Goal: Information Seeking & Learning: Learn about a topic

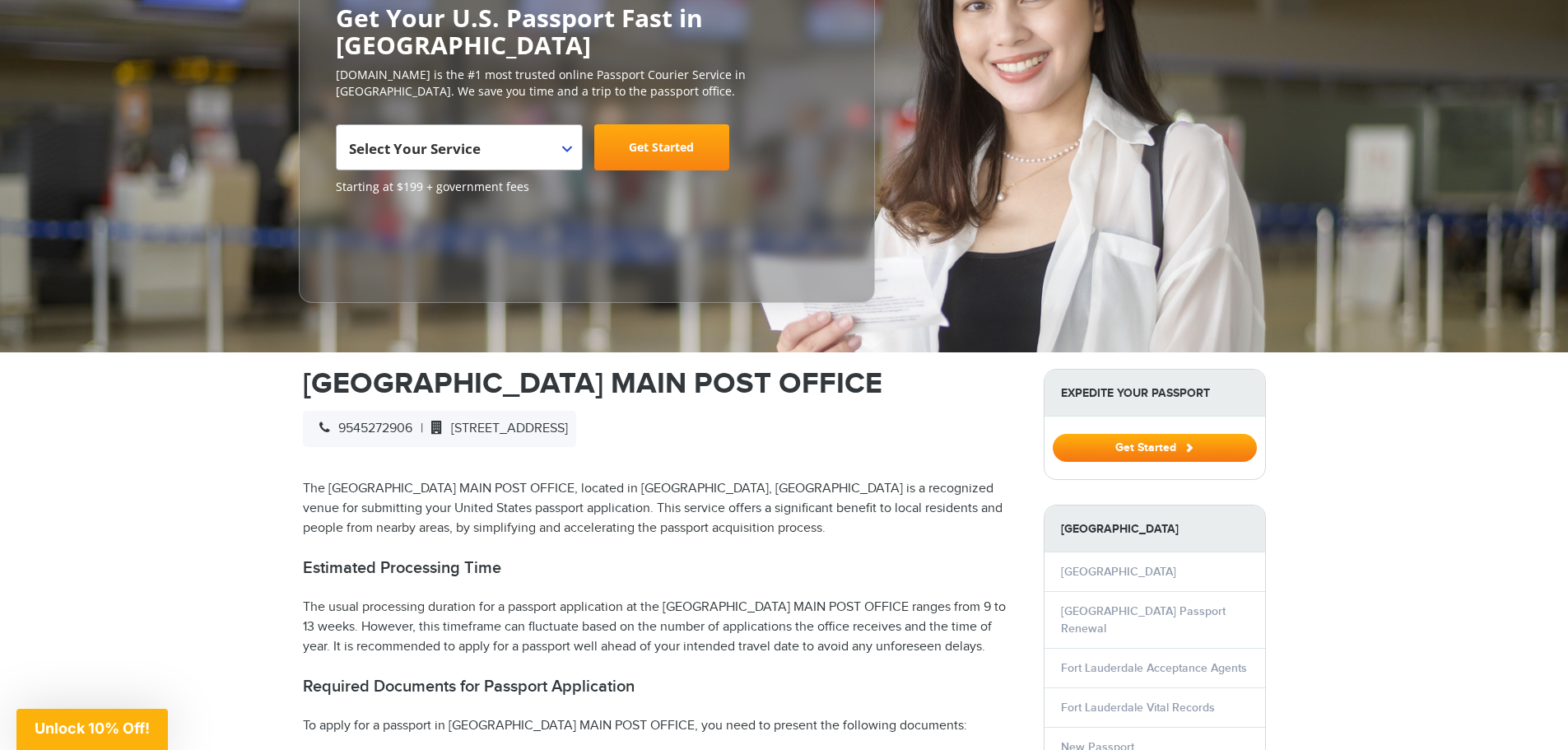
scroll to position [438, 0]
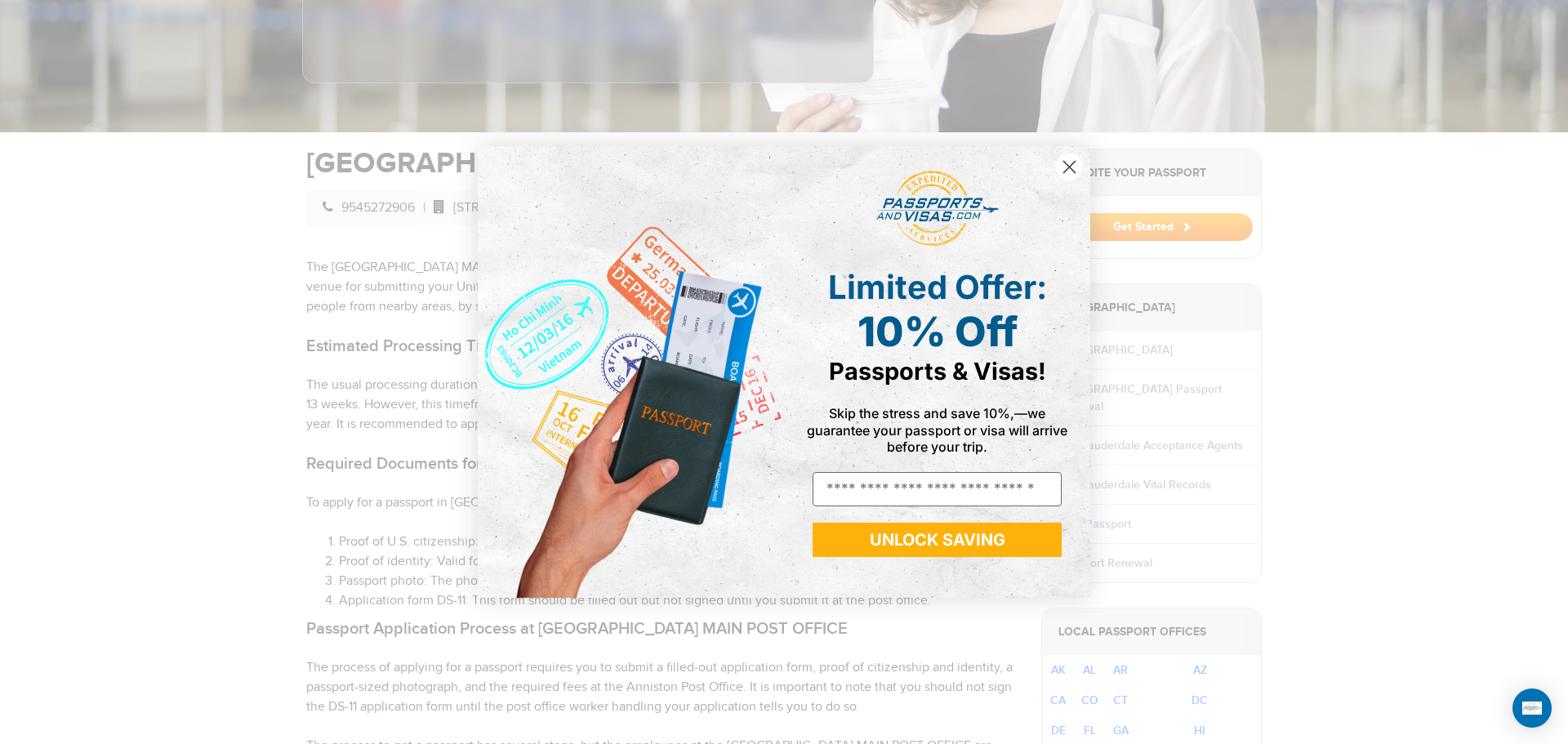
click at [1066, 171] on icon "Close dialog" at bounding box center [1070, 167] width 12 height 12
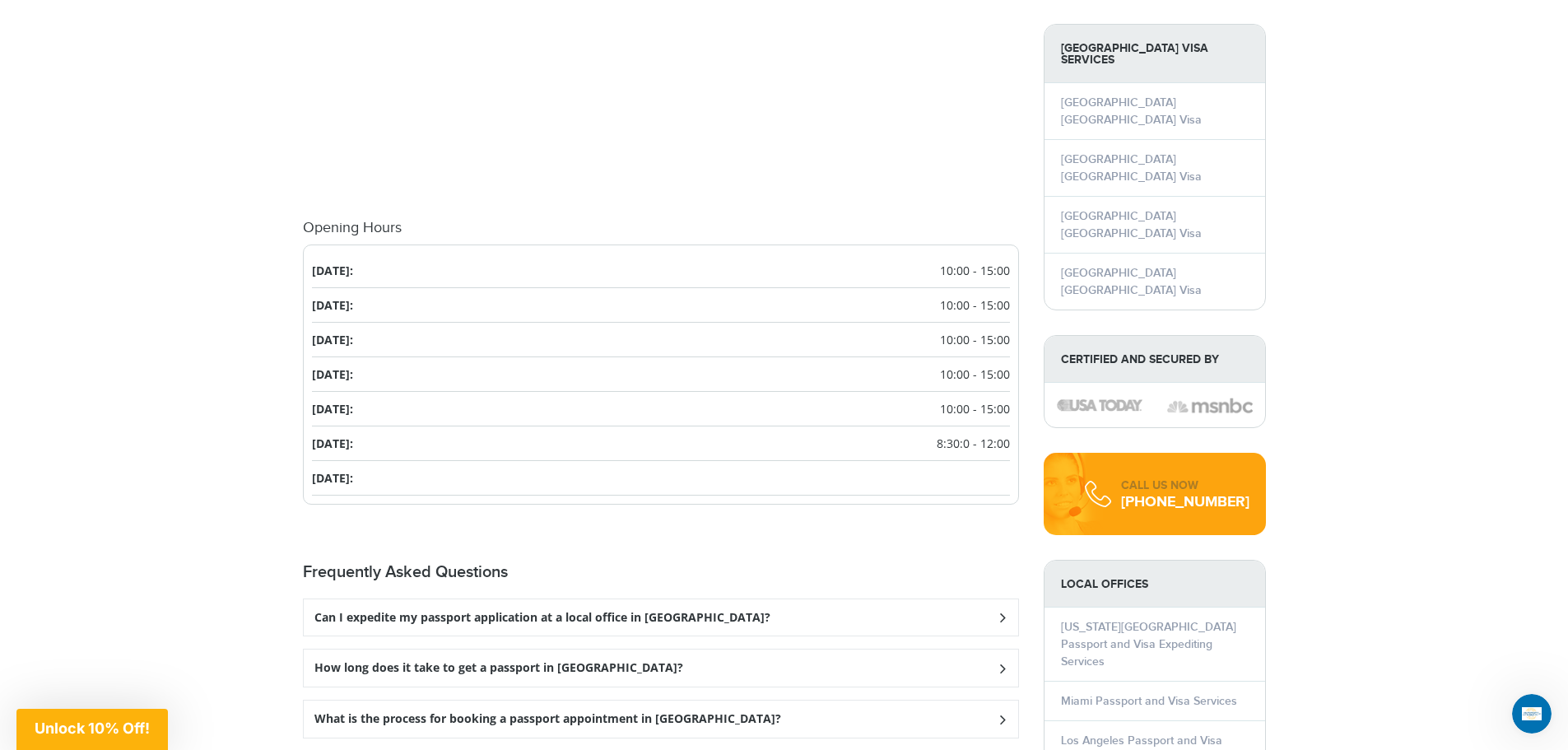
scroll to position [1975, 0]
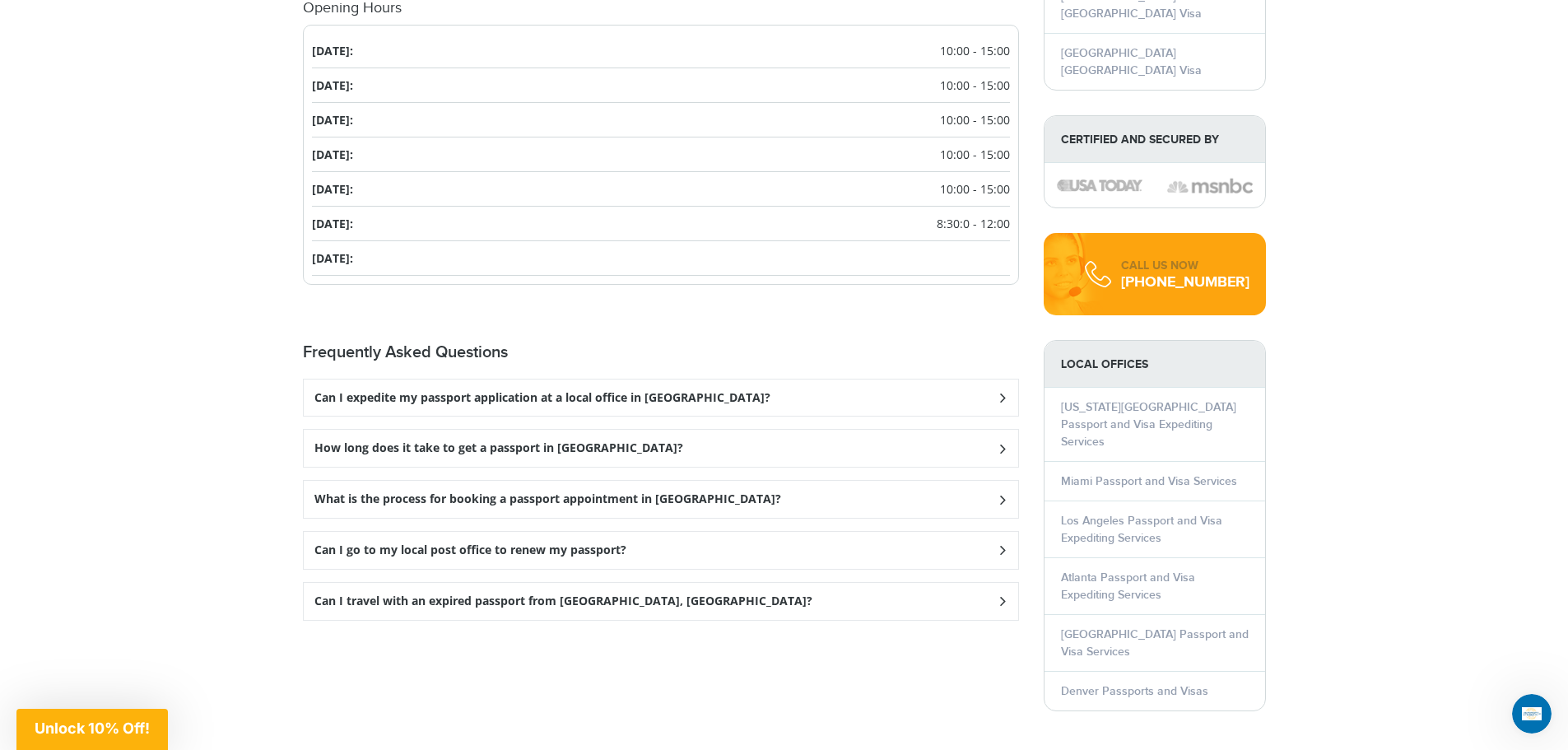
click at [805, 503] on div "What is the process for booking a passport appointment in [GEOGRAPHIC_DATA]?" at bounding box center [661, 499] width 714 height 37
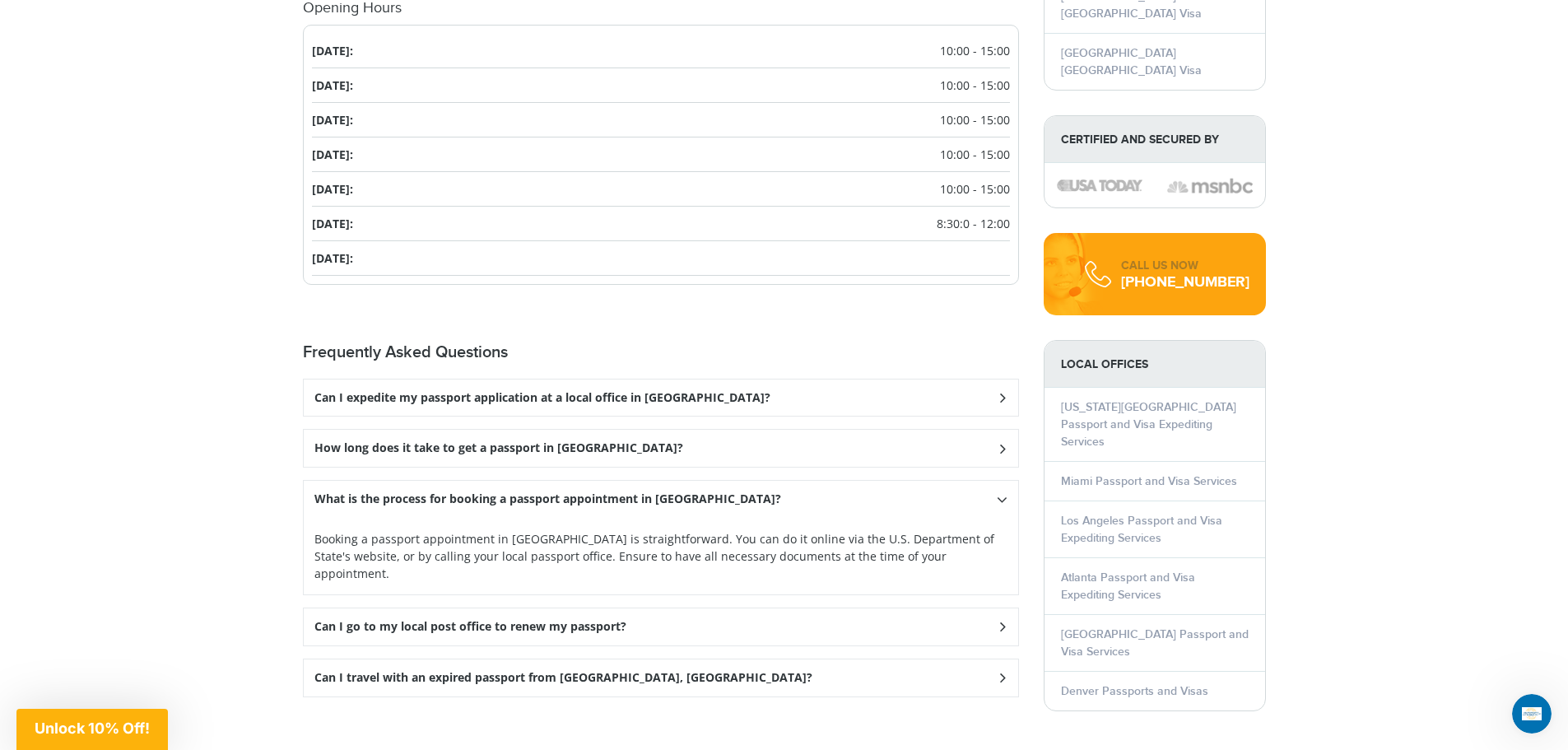
click at [805, 503] on div "What is the process for booking a passport appointment in [GEOGRAPHIC_DATA]?" at bounding box center [661, 499] width 714 height 37
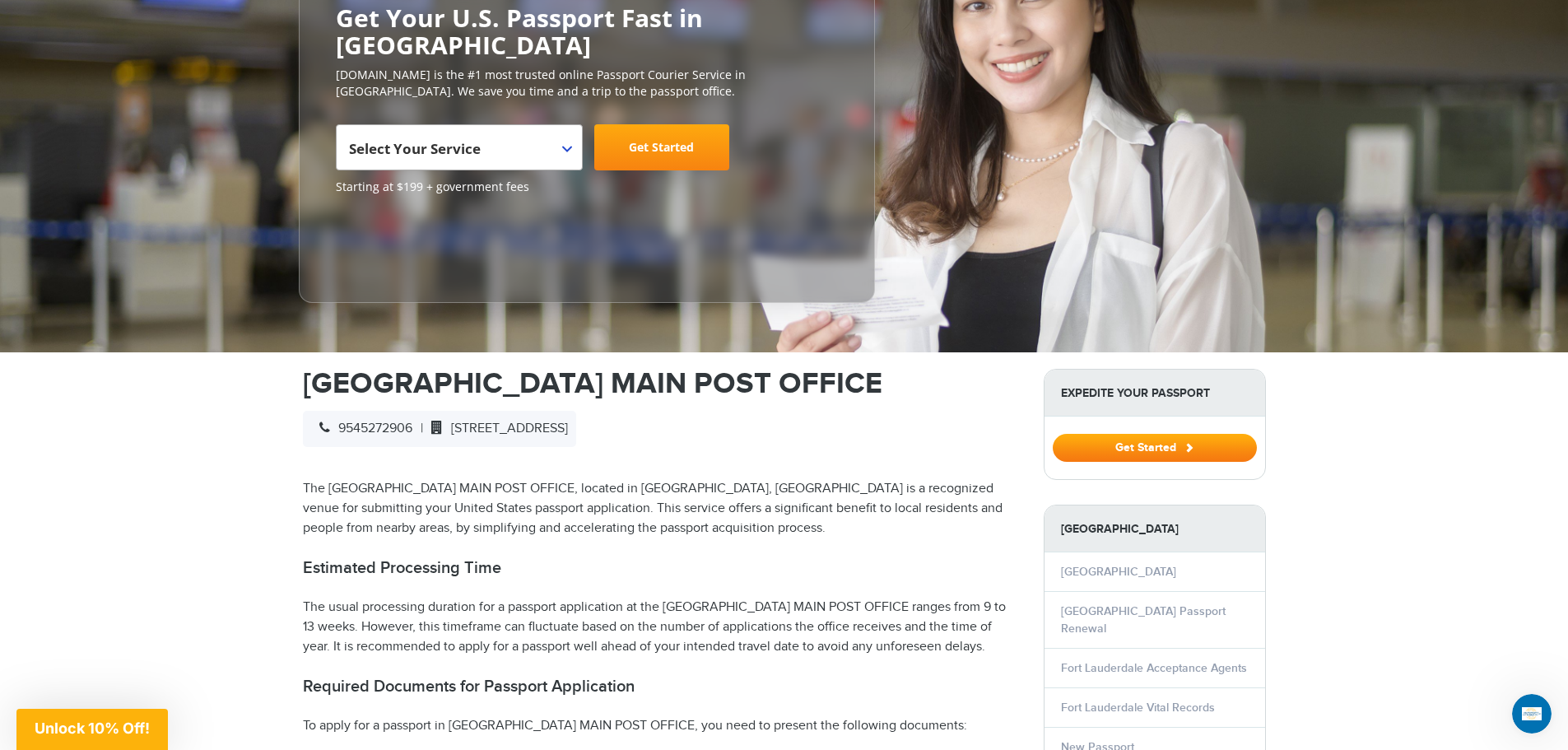
scroll to position [438, 0]
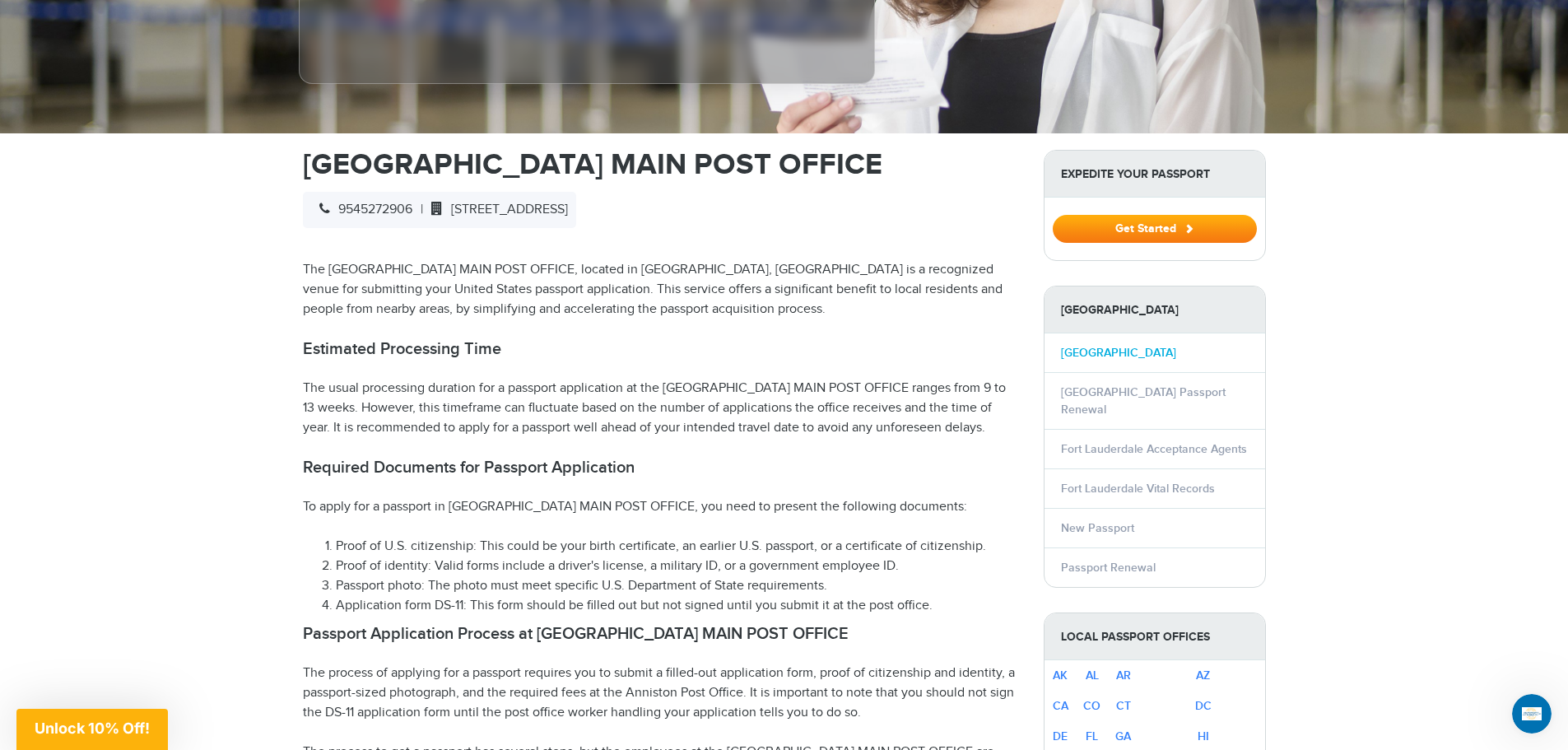
click at [1103, 352] on link "[GEOGRAPHIC_DATA]" at bounding box center [1119, 352] width 115 height 14
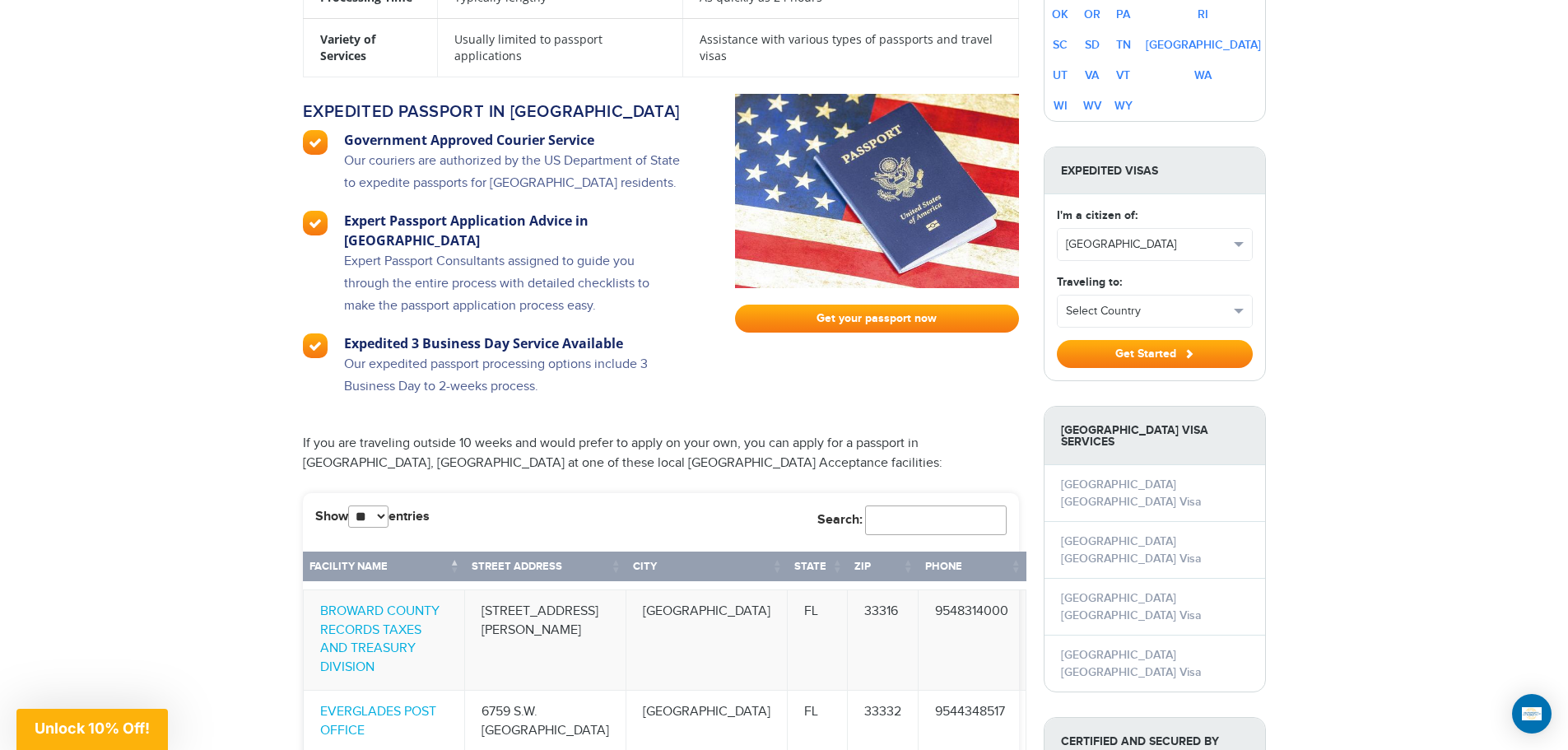
scroll to position [1537, 0]
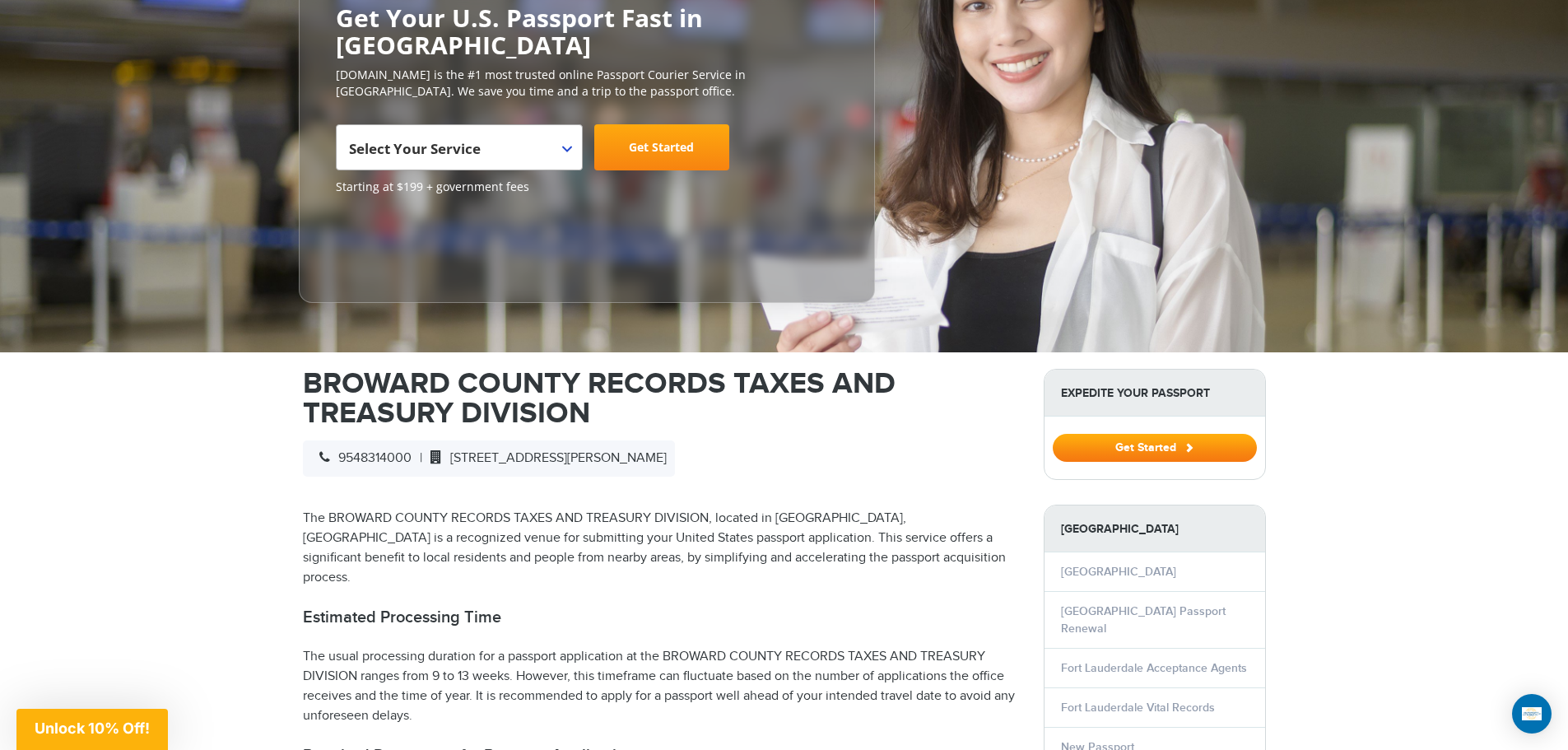
scroll to position [438, 0]
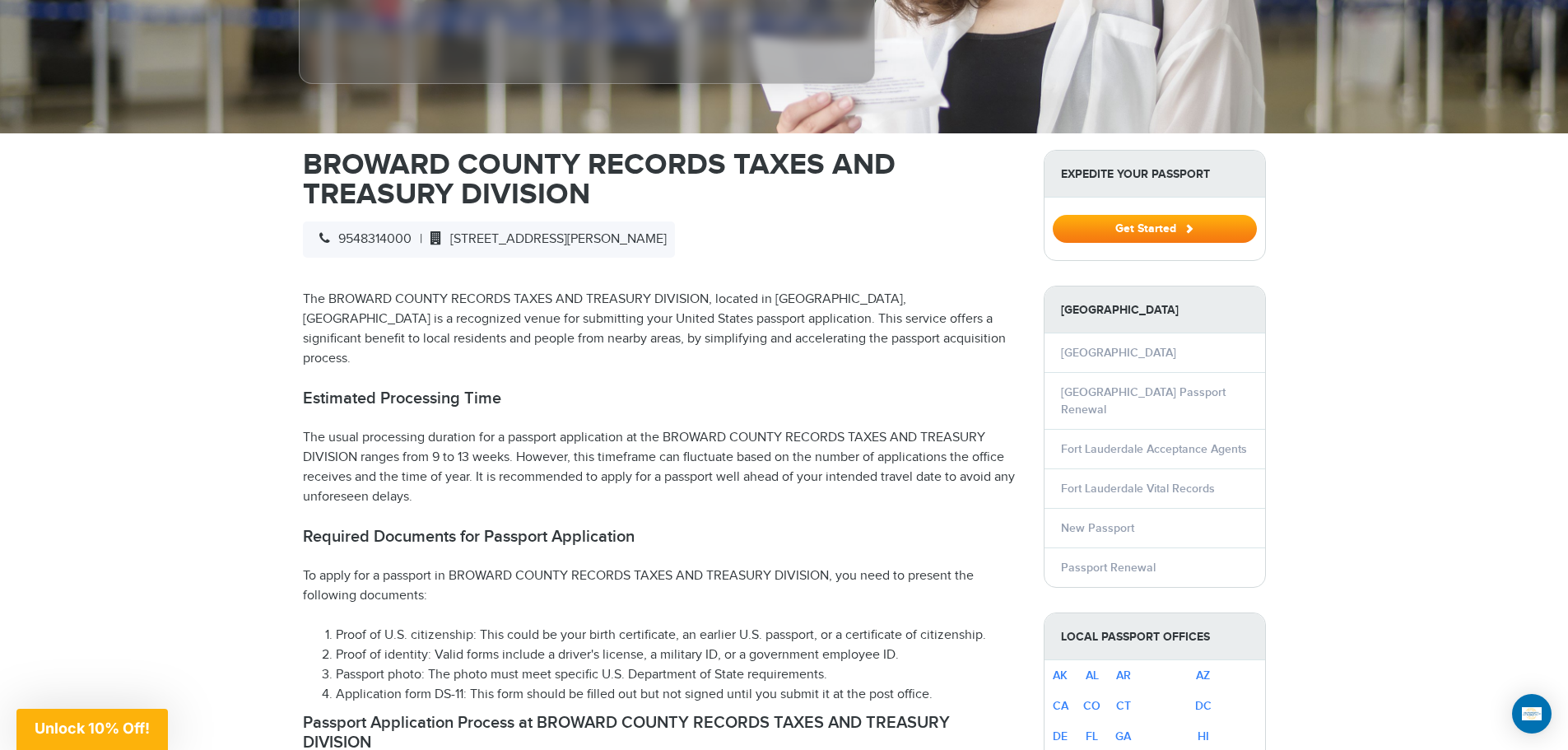
click at [789, 581] on p "To apply for a passport in BROWARD COUNTY RECORDS TAXES AND TREASURY DIVISION, …" at bounding box center [661, 585] width 716 height 39
click at [536, 646] on li "Proof of identity: Valid forms include a driver's license, a military ID, or a …" at bounding box center [677, 656] width 683 height 20
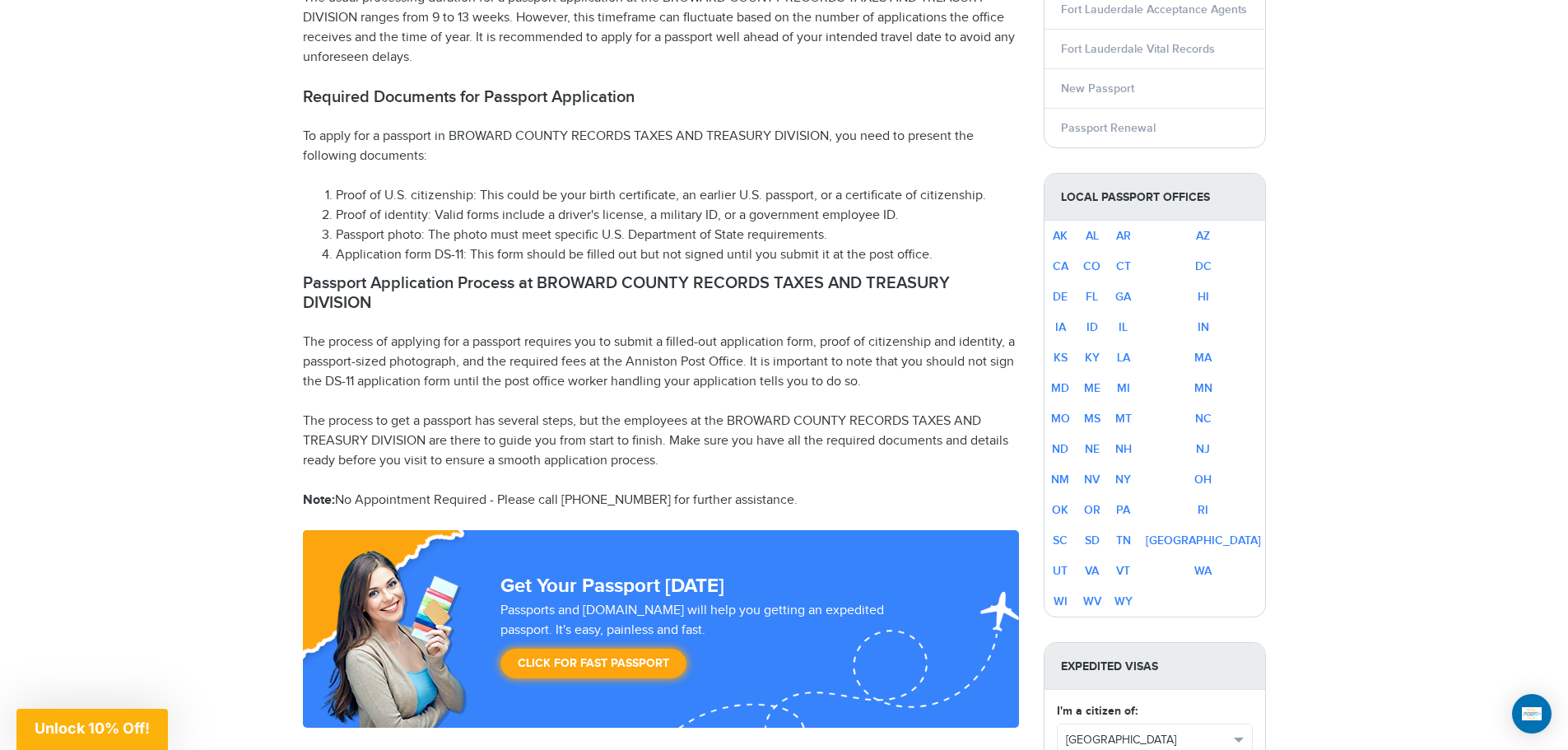
scroll to position [658, 0]
